Goal: Task Accomplishment & Management: Manage account settings

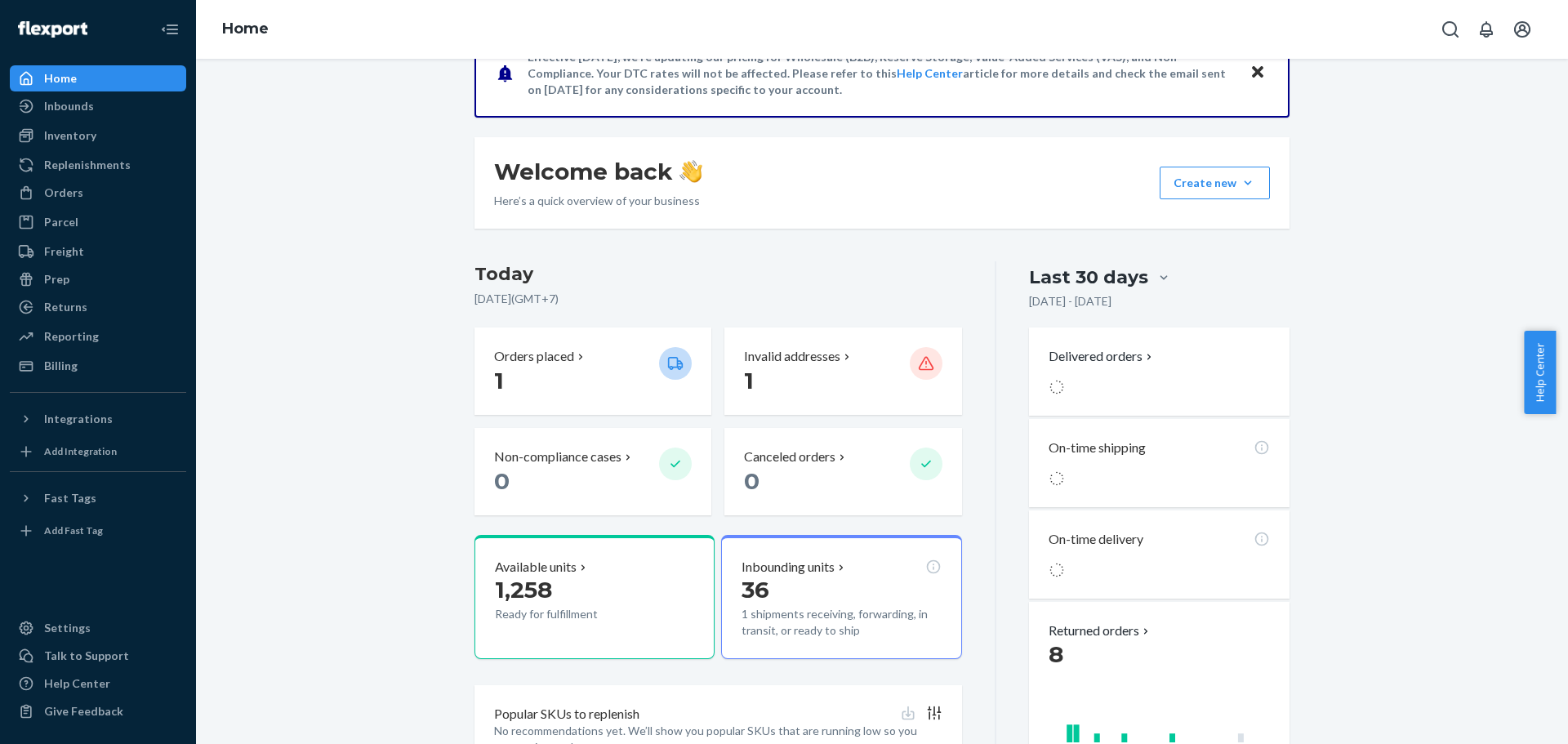
scroll to position [163, 0]
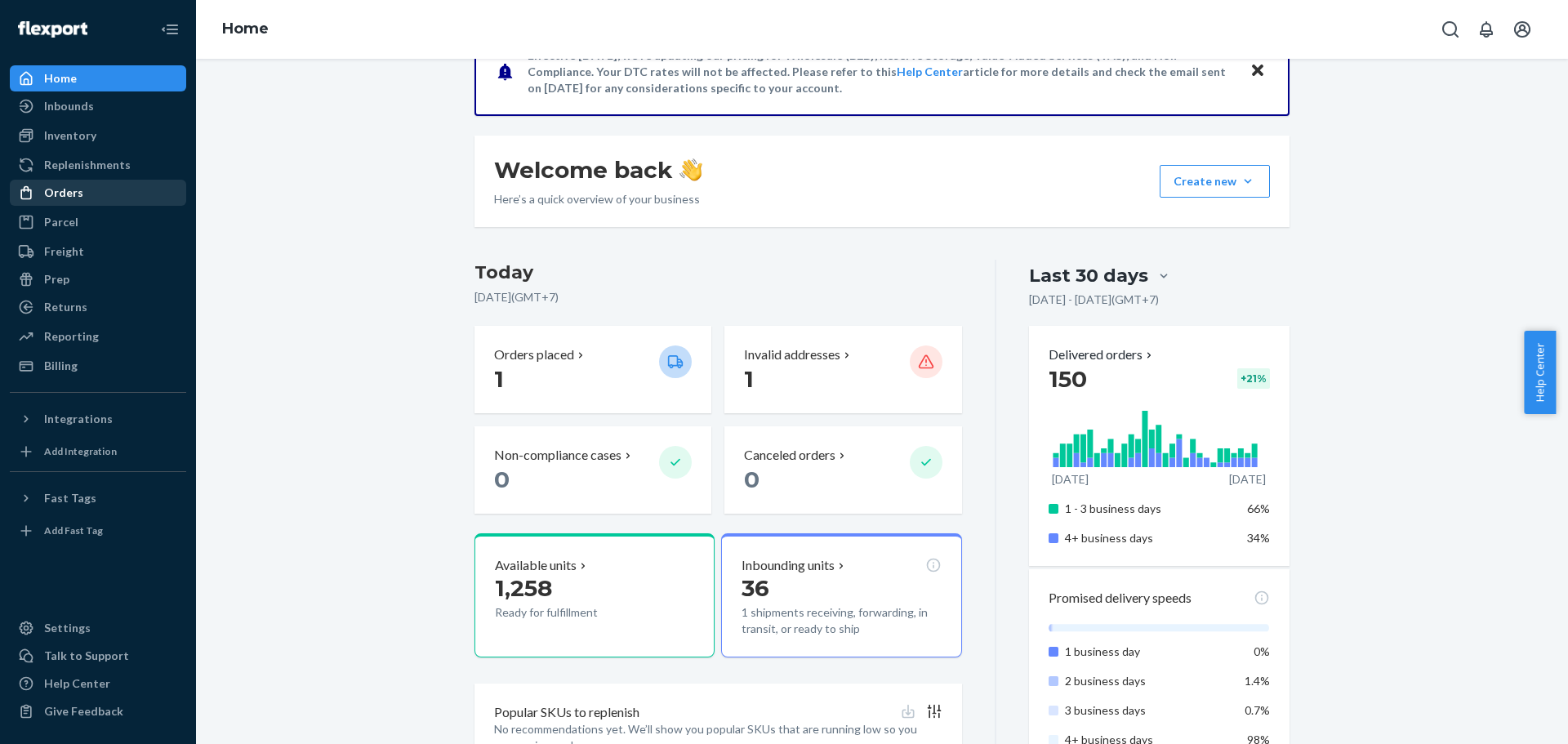
click at [77, 207] on div "Orders Ecommerce Orders Wholesale Orders" at bounding box center [98, 193] width 176 height 28
click at [77, 187] on div "Orders" at bounding box center [64, 192] width 40 height 16
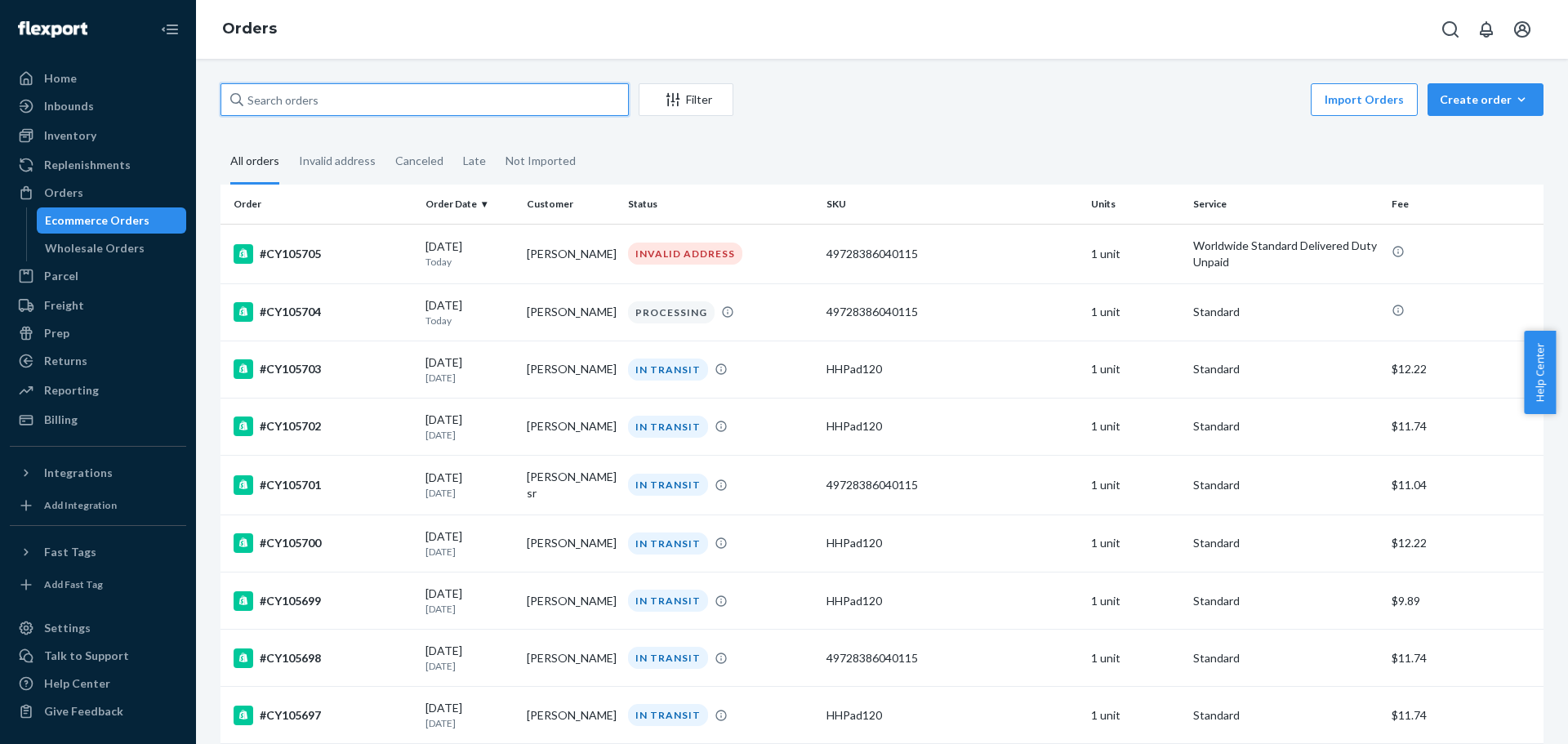
click at [529, 97] on input "text" at bounding box center [424, 100] width 408 height 33
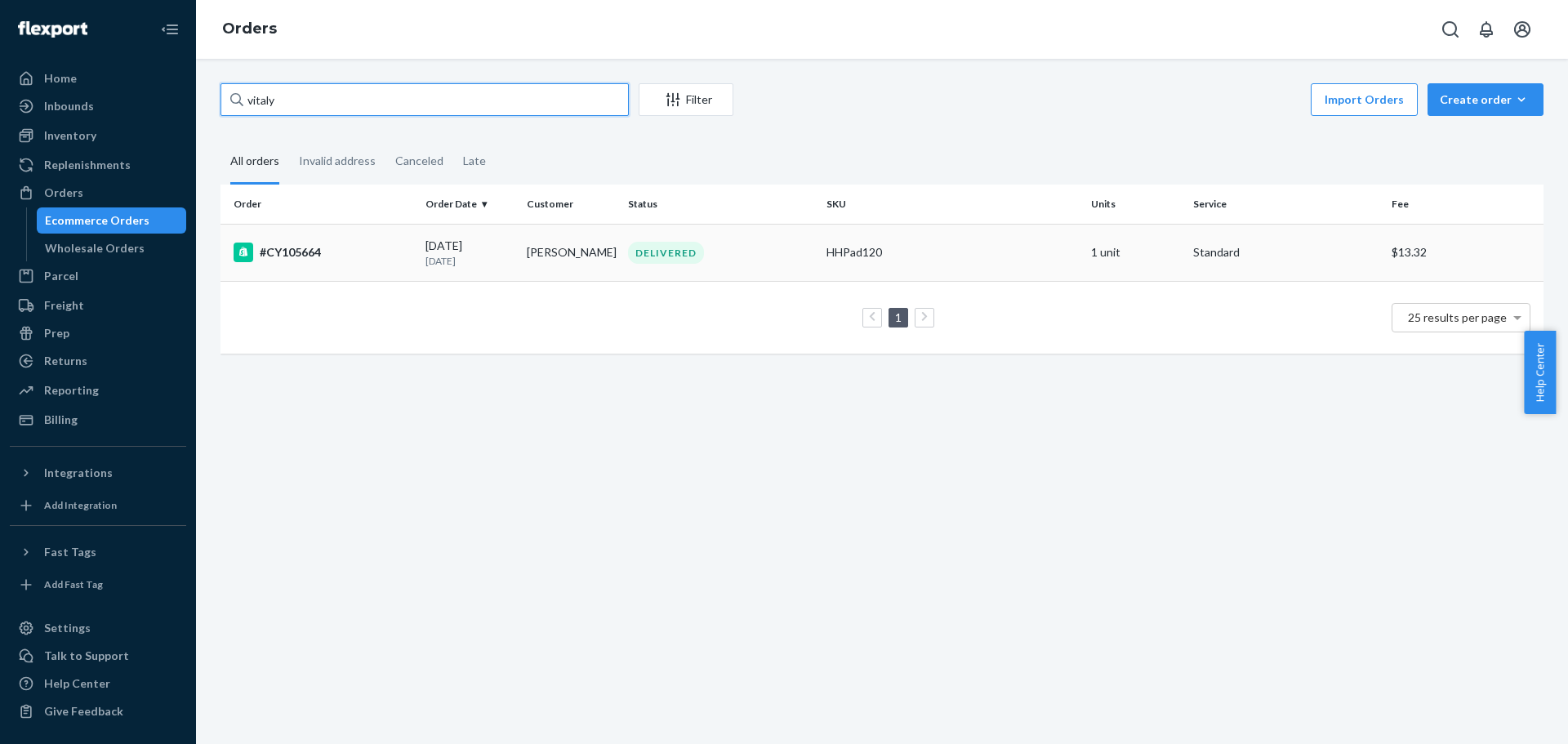
type input "vitaly"
click at [570, 250] on td "[PERSON_NAME]" at bounding box center [570, 251] width 102 height 57
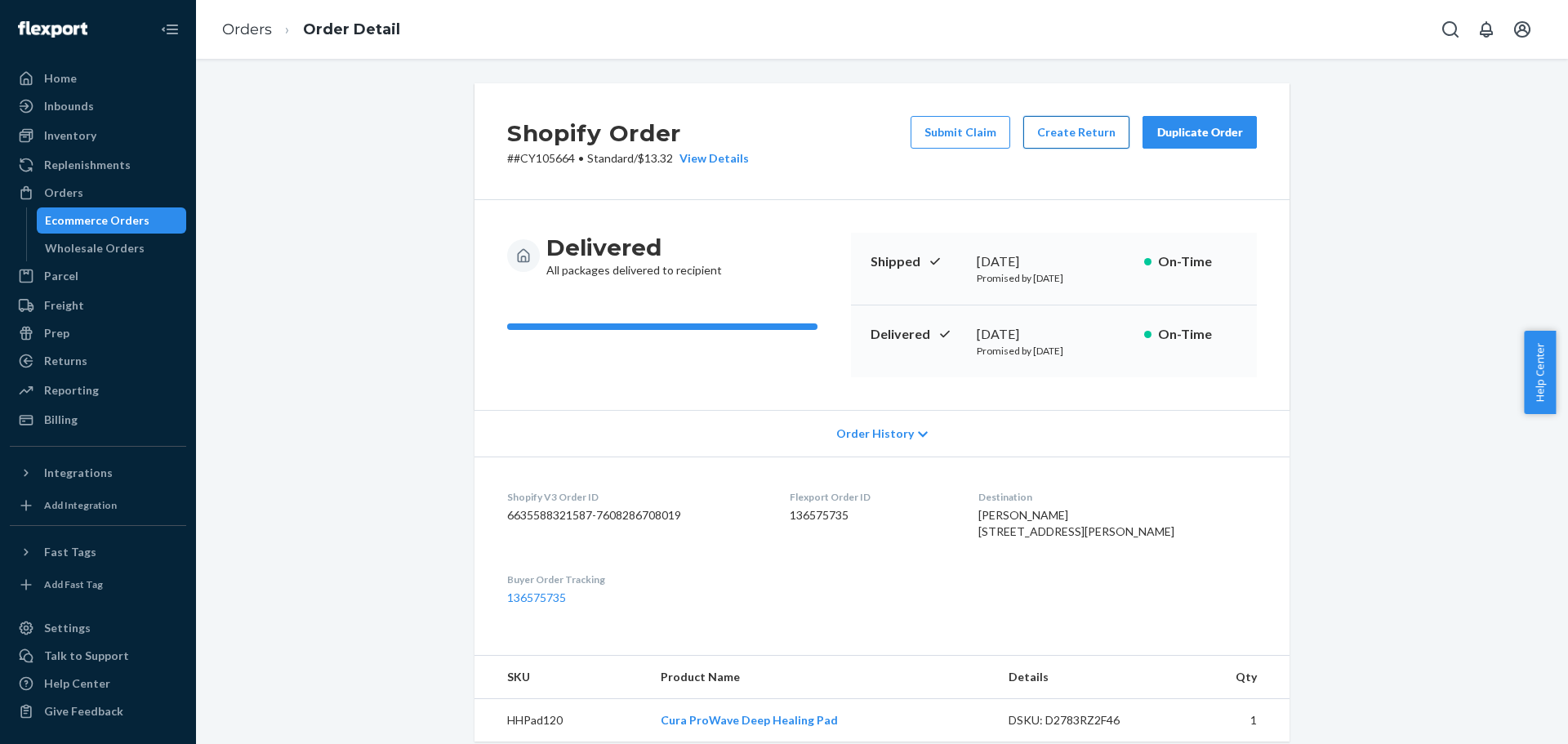
click at [1094, 137] on button "Create Return" at bounding box center [1077, 132] width 106 height 33
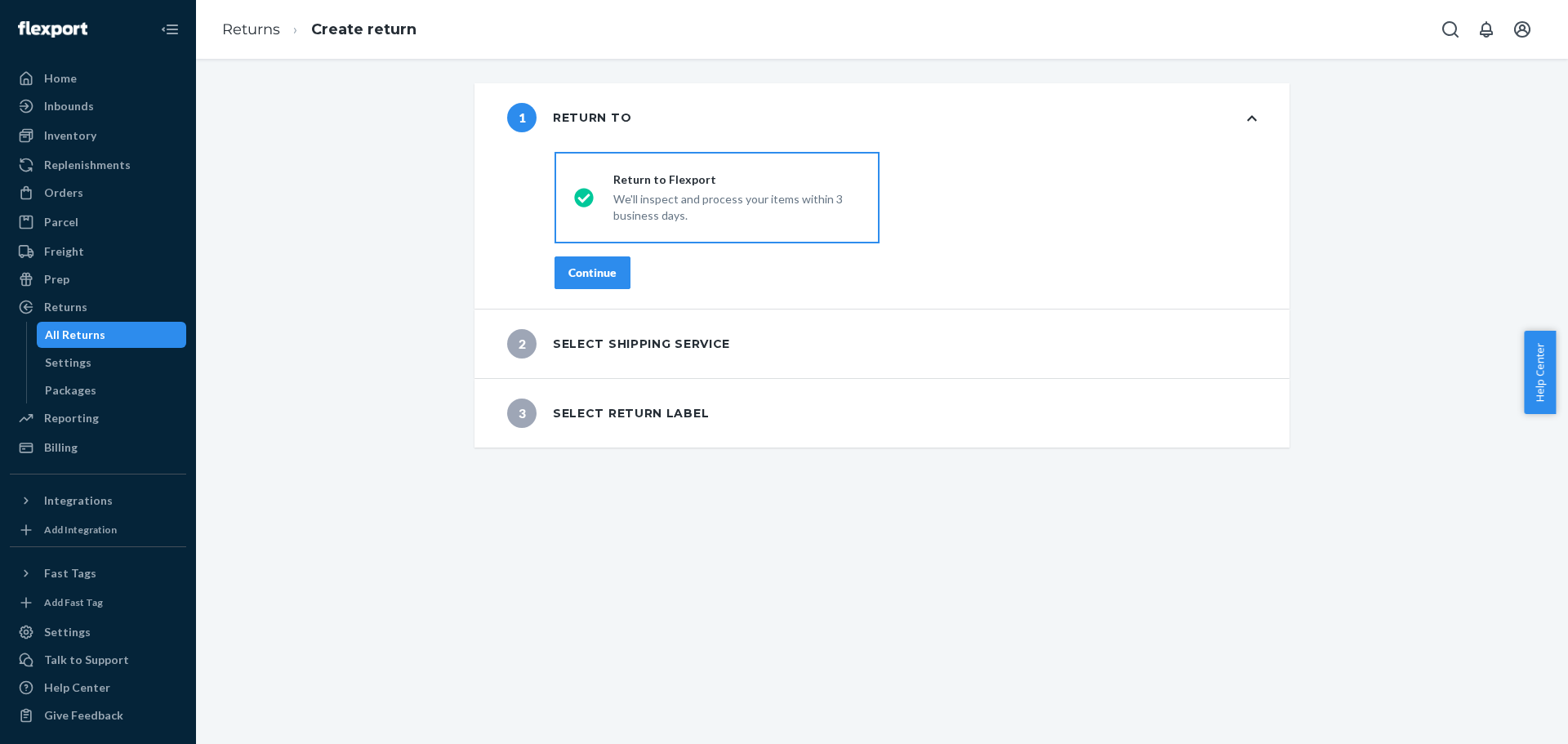
click at [580, 277] on div "Continue" at bounding box center [593, 272] width 48 height 16
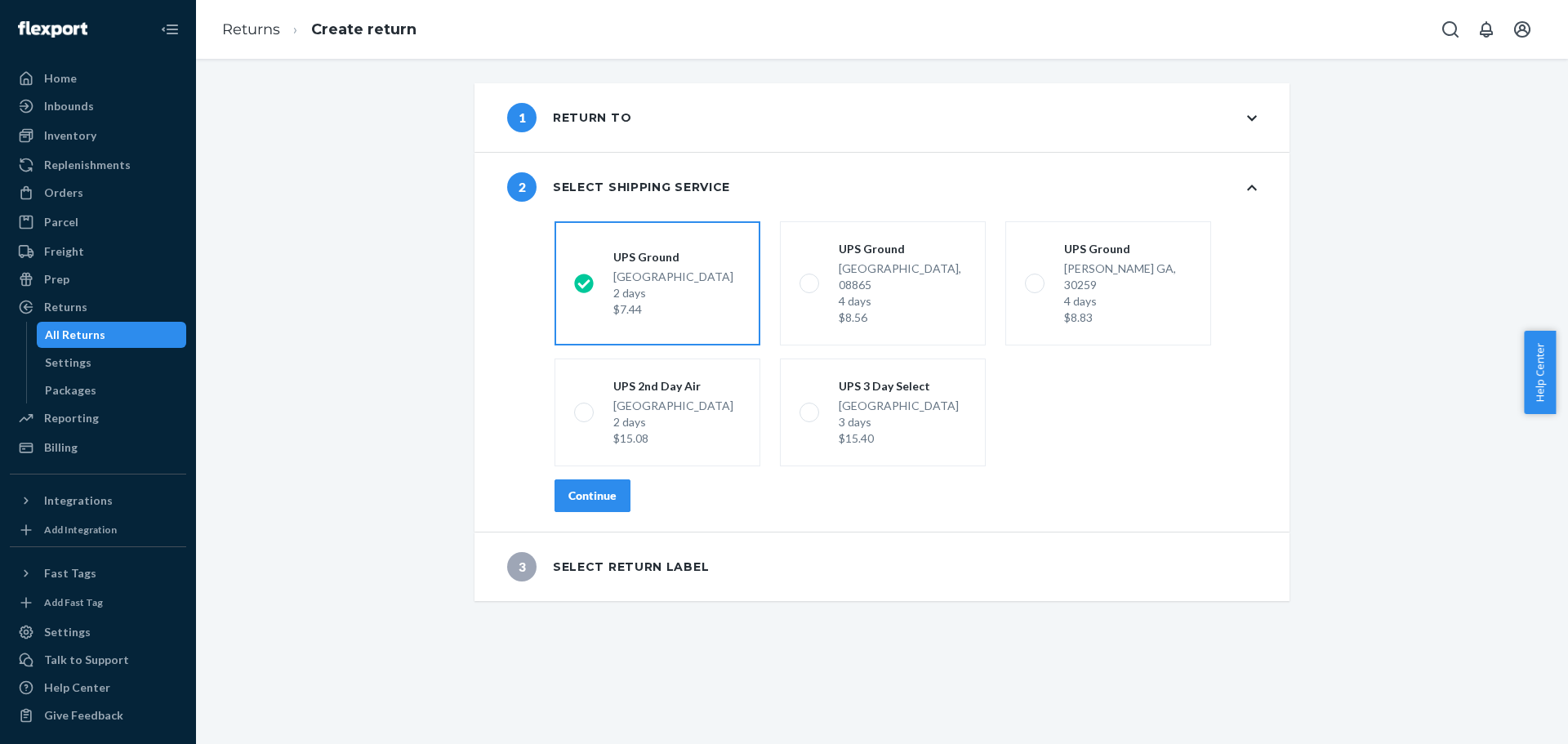
click at [603, 487] on div "Continue" at bounding box center [593, 495] width 48 height 16
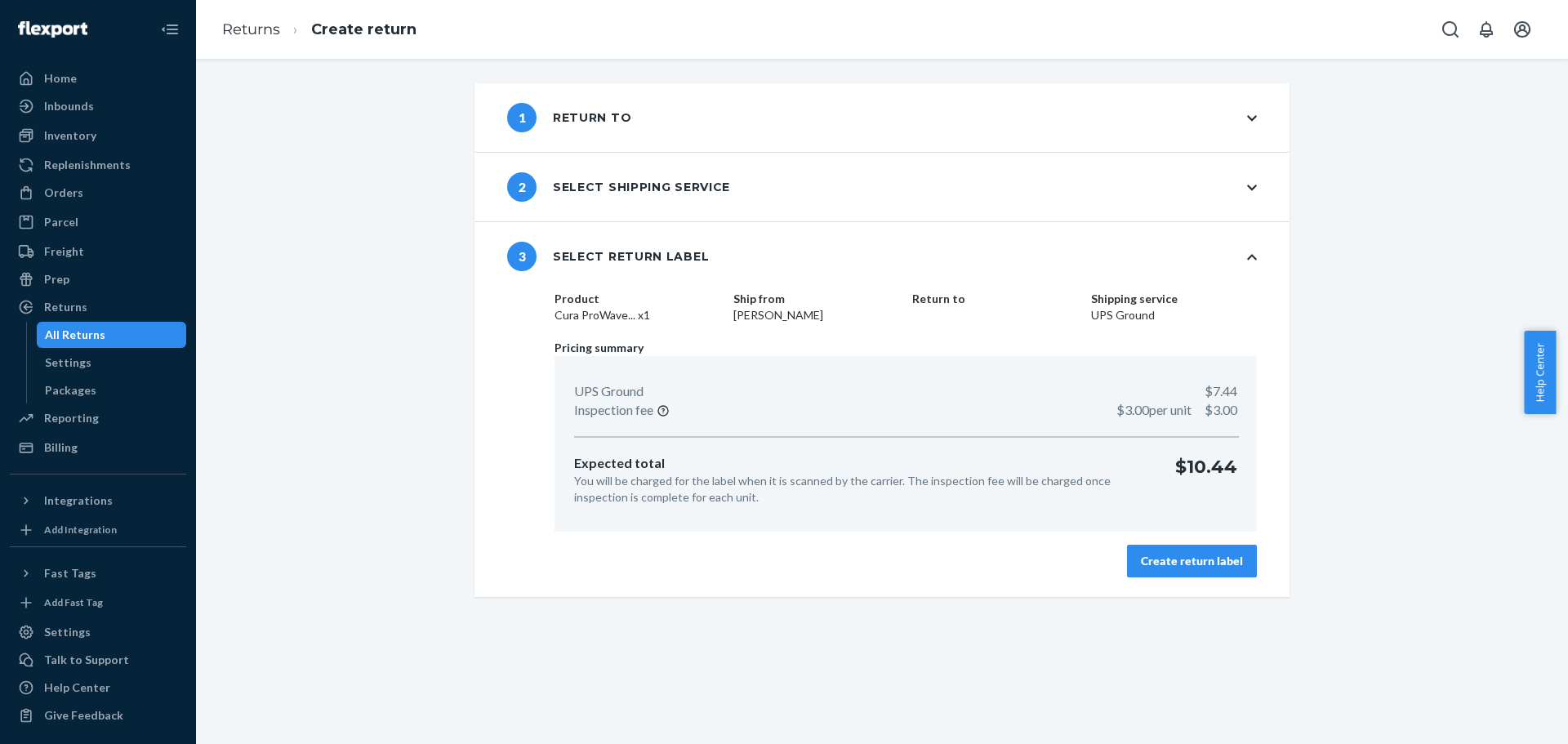
click at [1152, 542] on div "Product Cura ProWave... x1 Ship from Vitaliy Dmukhovskiy Return to Shipping ser…" at bounding box center [906, 444] width 768 height 306
drag, startPoint x: 1160, startPoint y: 570, endPoint x: 1122, endPoint y: 598, distance: 47.2
click at [1161, 570] on button "Create return label" at bounding box center [1192, 560] width 130 height 33
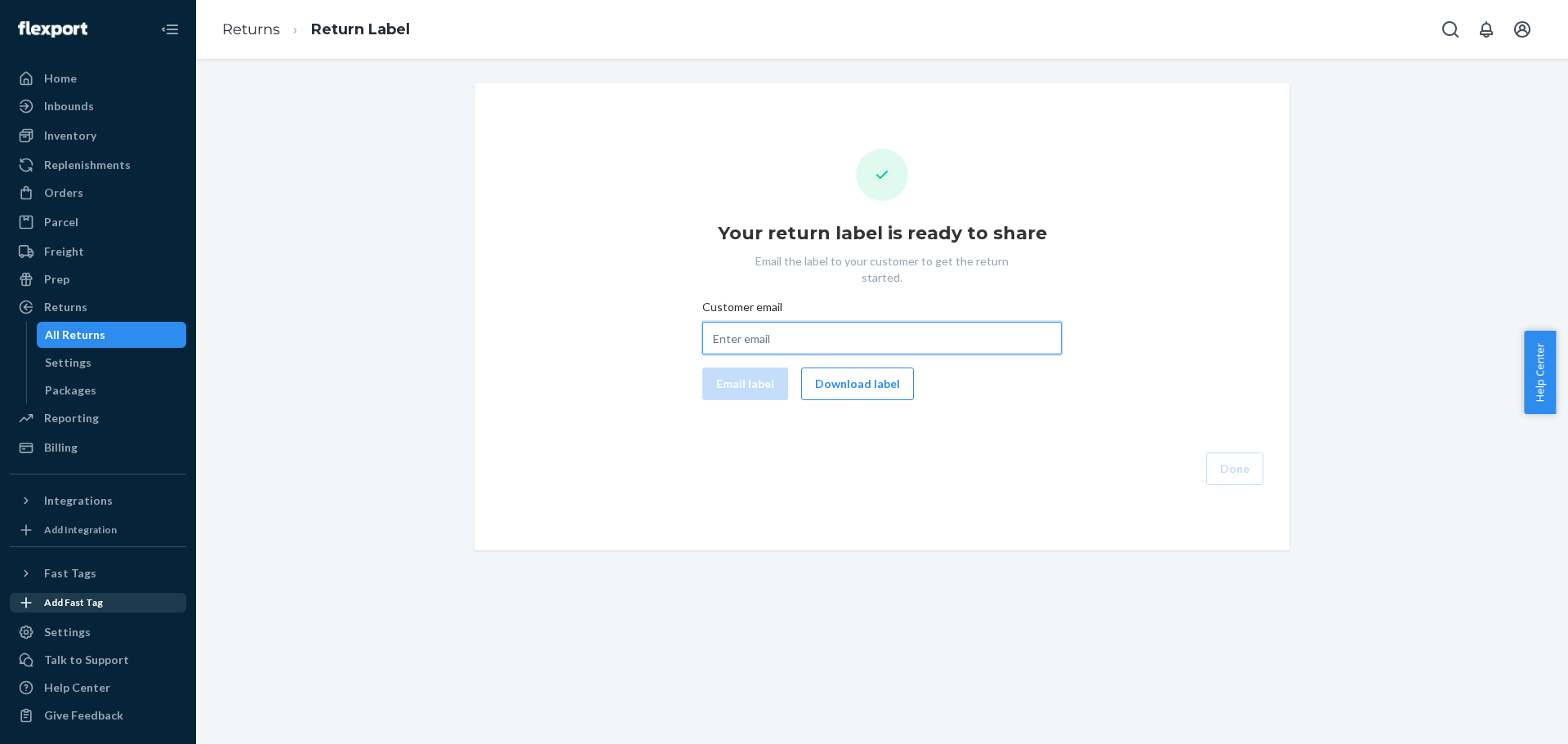
click at [733, 324] on input "Customer email" at bounding box center [883, 338] width 360 height 33
paste input "vitaliyd7@yahoo.com"
type input "vitaliyd7@yahoo.com"
click at [751, 368] on button "Email label" at bounding box center [745, 384] width 86 height 33
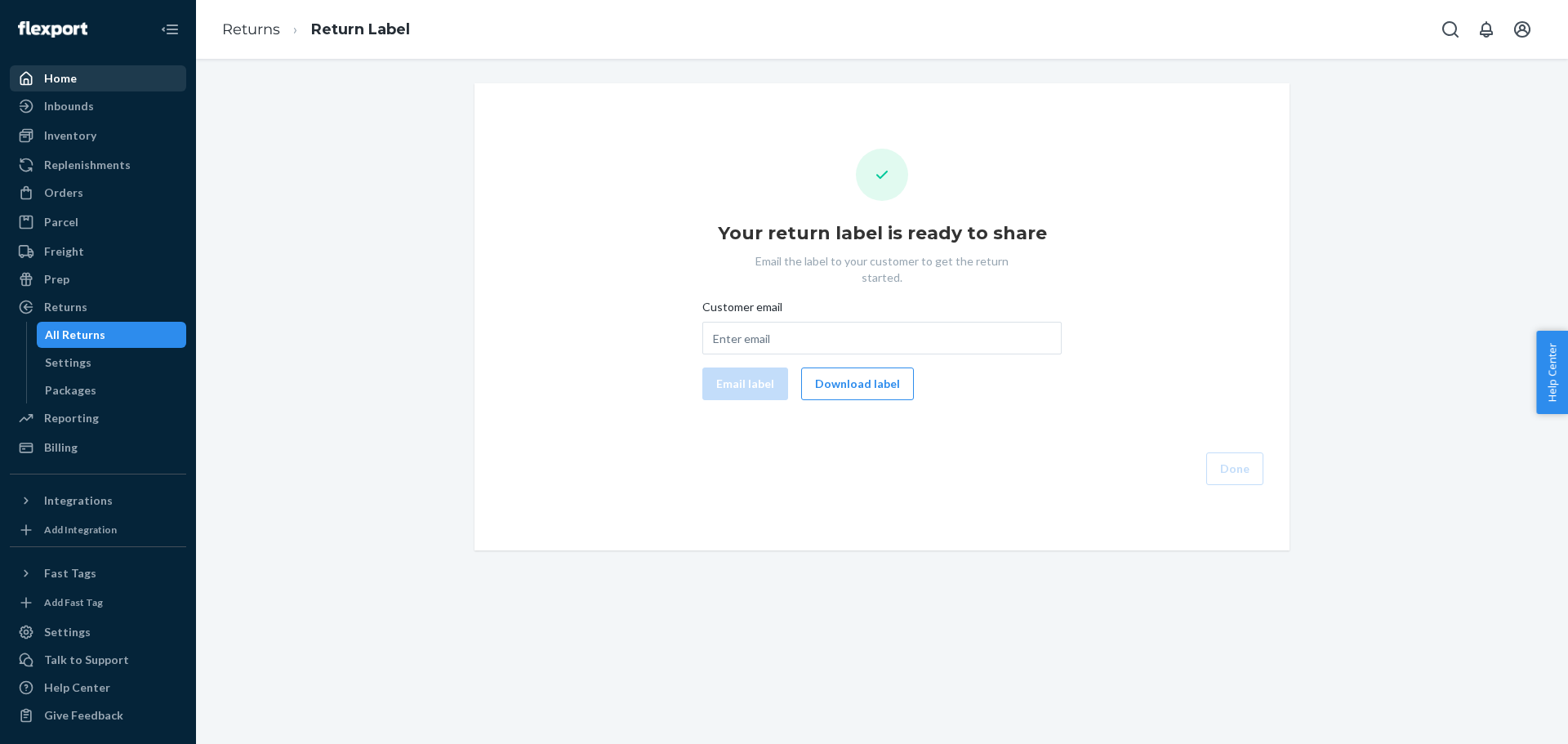
click at [62, 81] on div "Home" at bounding box center [61, 78] width 33 height 16
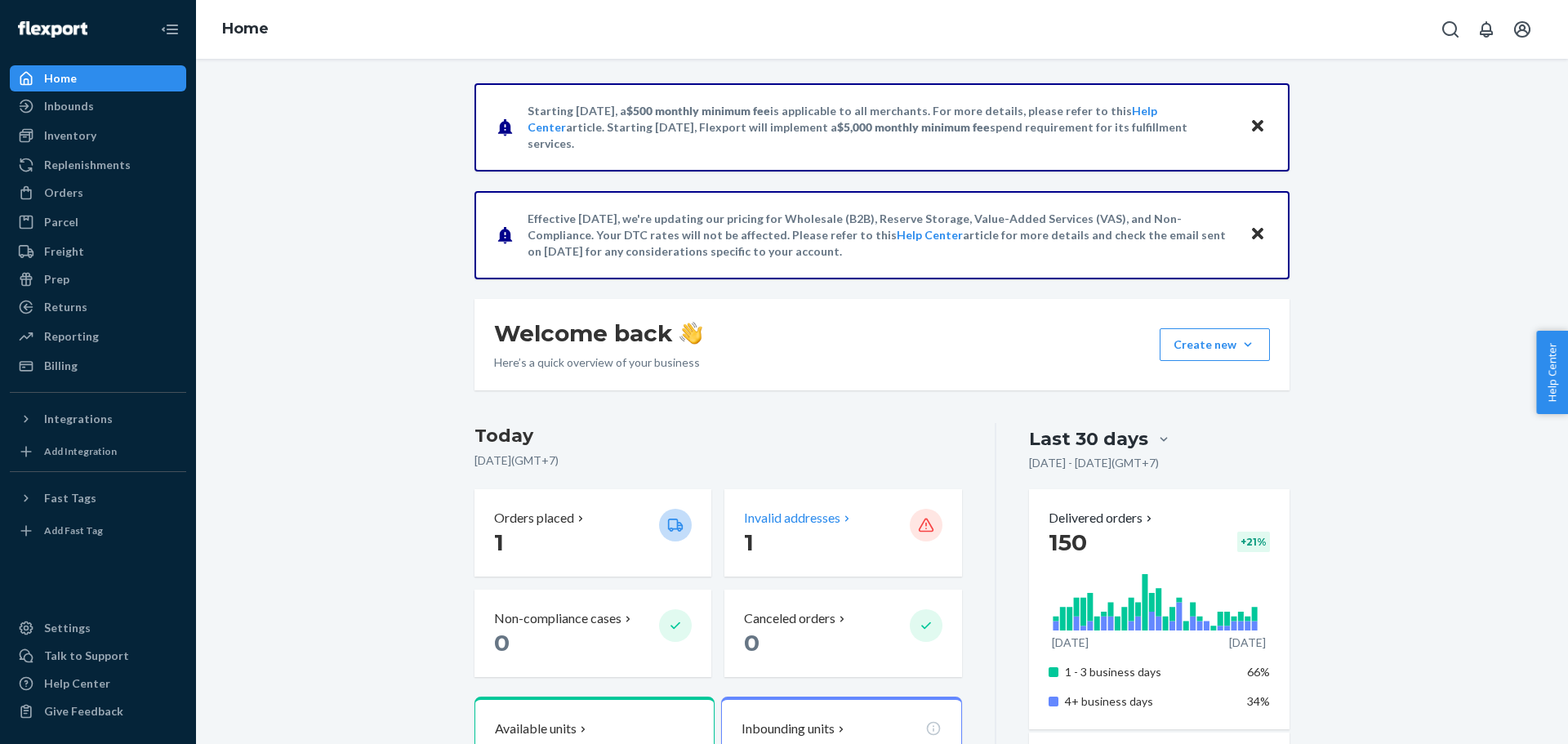
click at [825, 541] on p "1" at bounding box center [820, 542] width 152 height 29
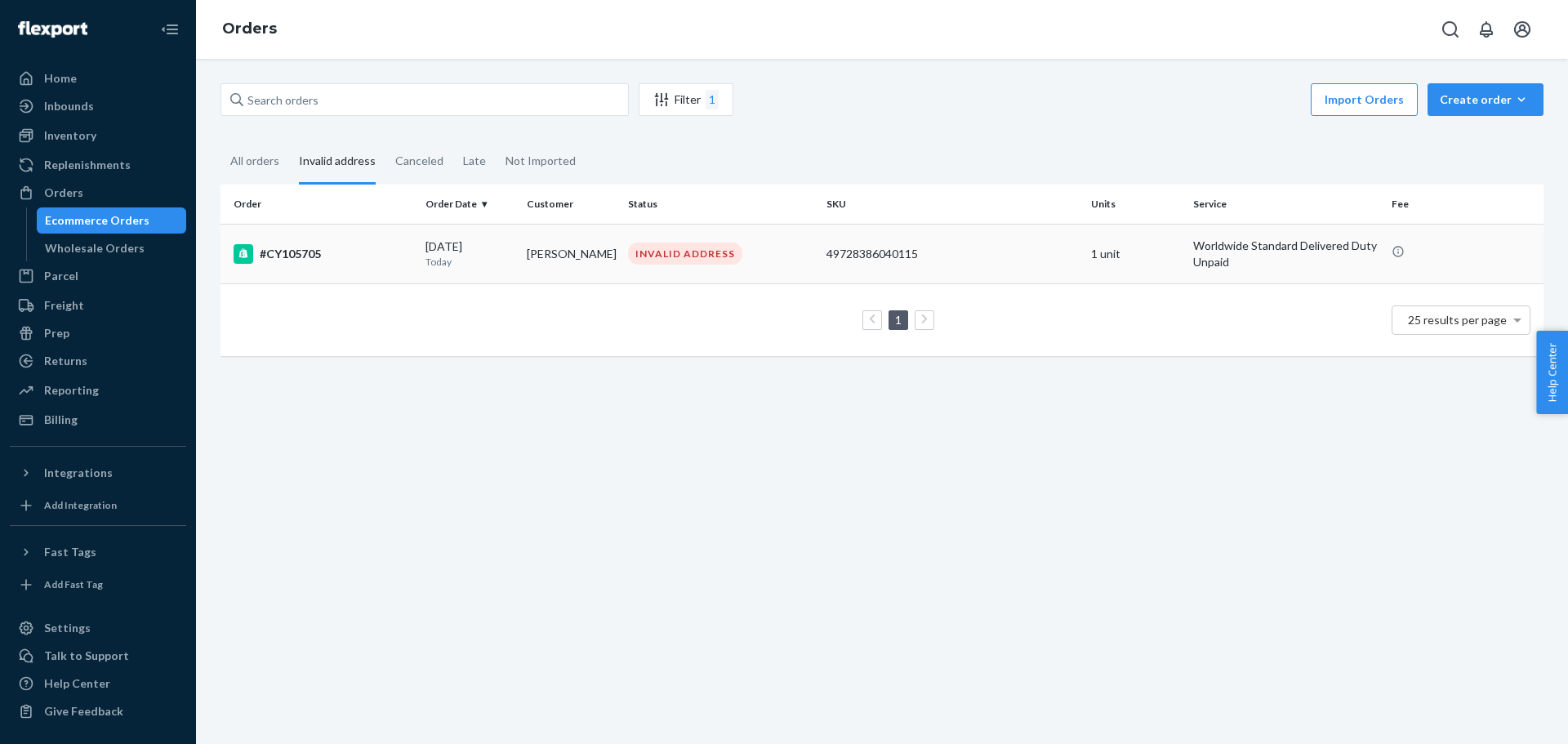
click at [292, 252] on div "#CY105705" at bounding box center [323, 254] width 179 height 19
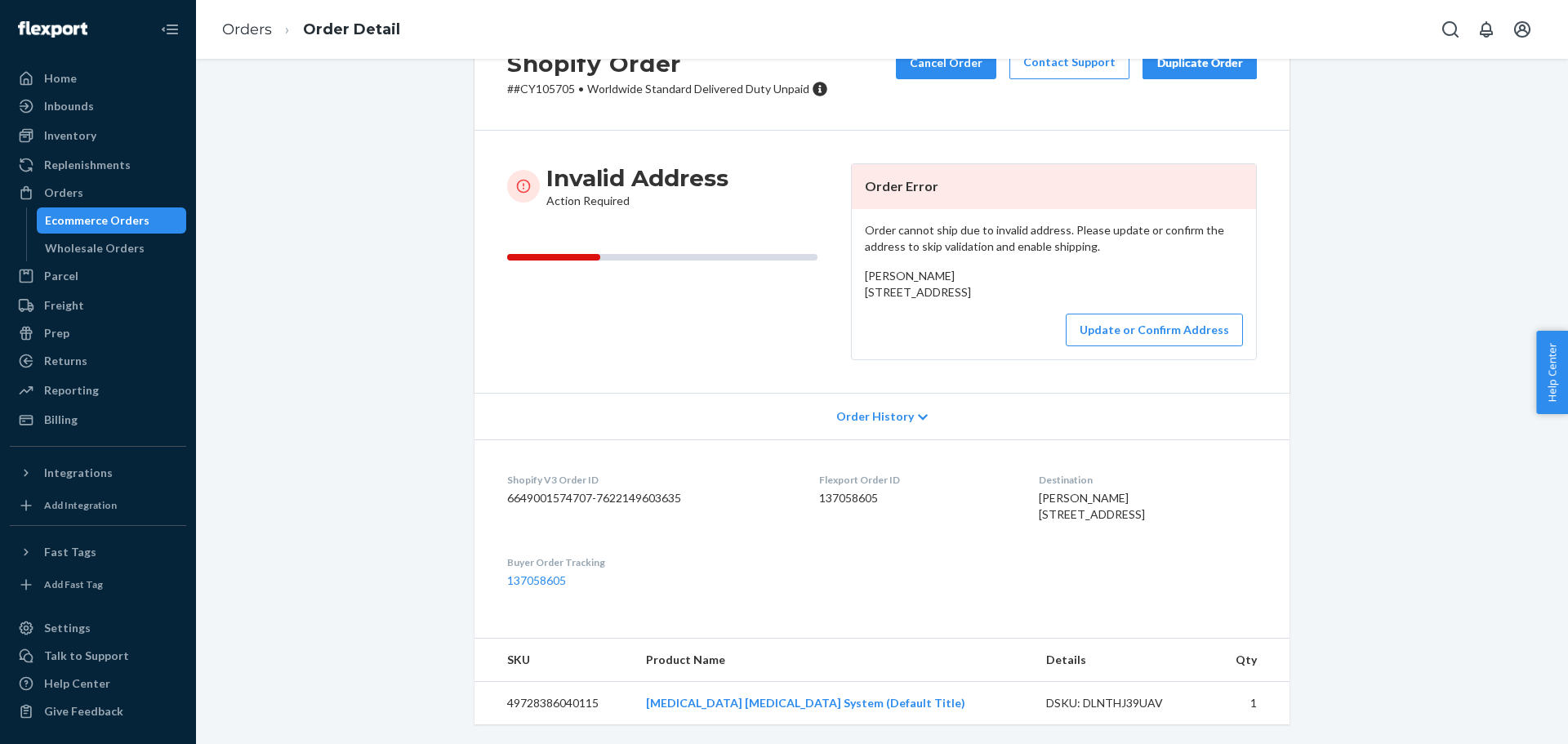
scroll to position [81, 0]
drag, startPoint x: 1046, startPoint y: 570, endPoint x: 1007, endPoint y: 539, distance: 49.8
click at [1007, 539] on dl "Shopify V3 Order ID 6649001574707-7622149603635 Flexport Order ID 137058605 Des…" at bounding box center [882, 529] width 815 height 182
copy span "[STREET_ADDRESS]"
